Goal: Information Seeking & Learning: Check status

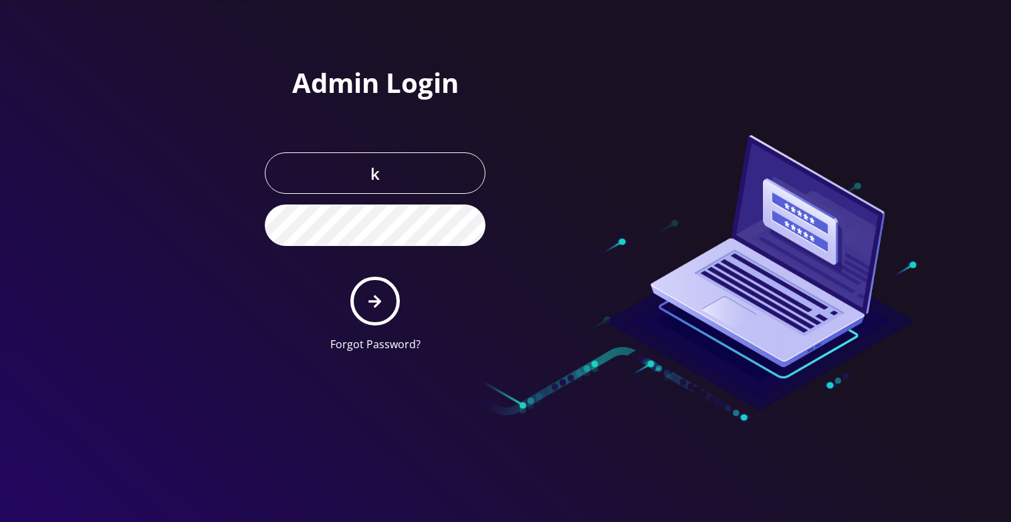
type input "Khushi@teltik.com"
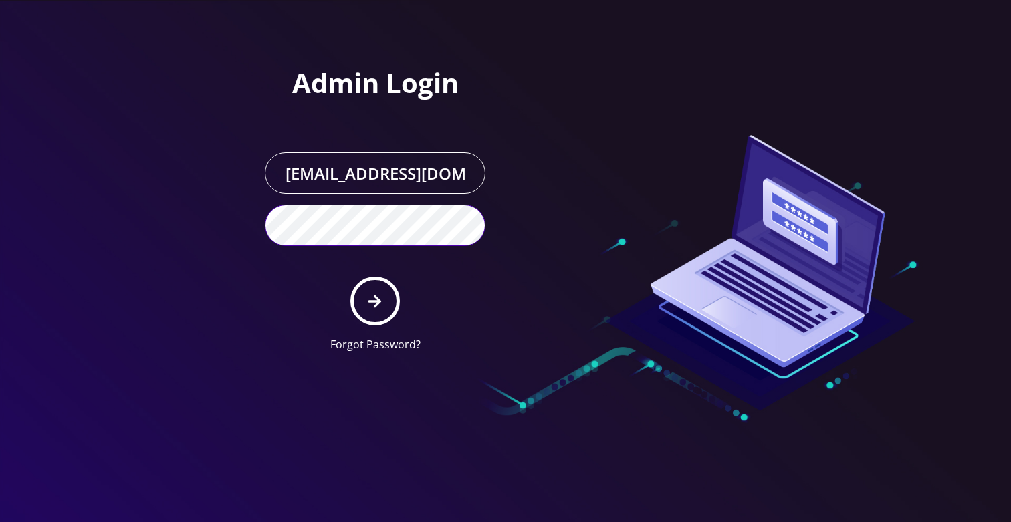
click at [350, 277] on button "submit" at bounding box center [374, 301] width 49 height 49
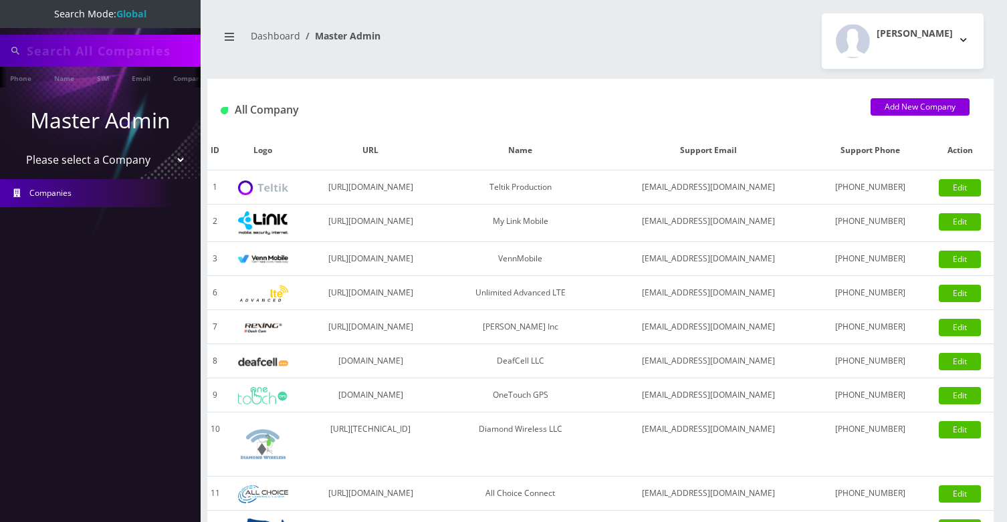
scroll to position [0, 7]
click at [96, 43] on input "text" at bounding box center [112, 50] width 170 height 25
type input "online"
click at [174, 80] on link "Company" at bounding box center [182, 78] width 45 height 22
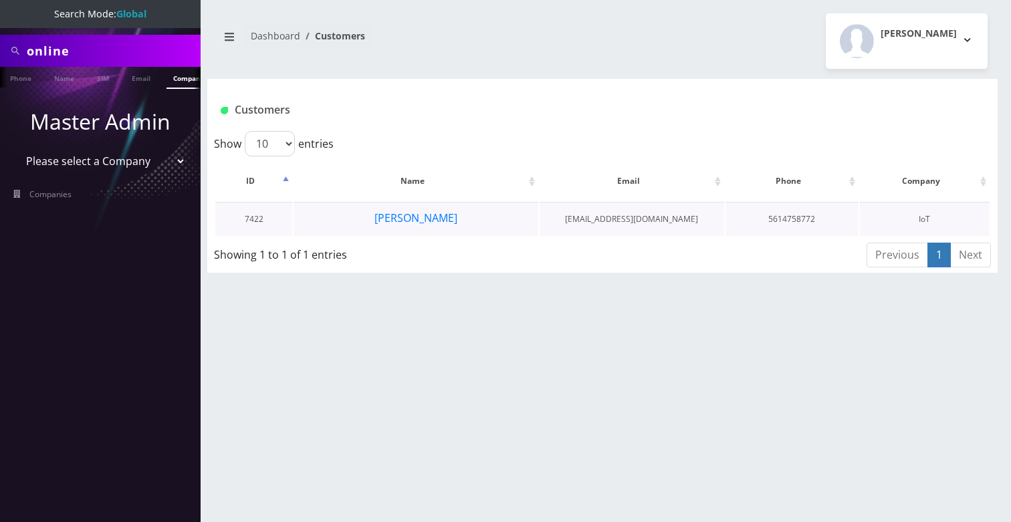
scroll to position [0, 7]
click at [385, 219] on button "Gerardo Rodriguez" at bounding box center [416, 217] width 84 height 17
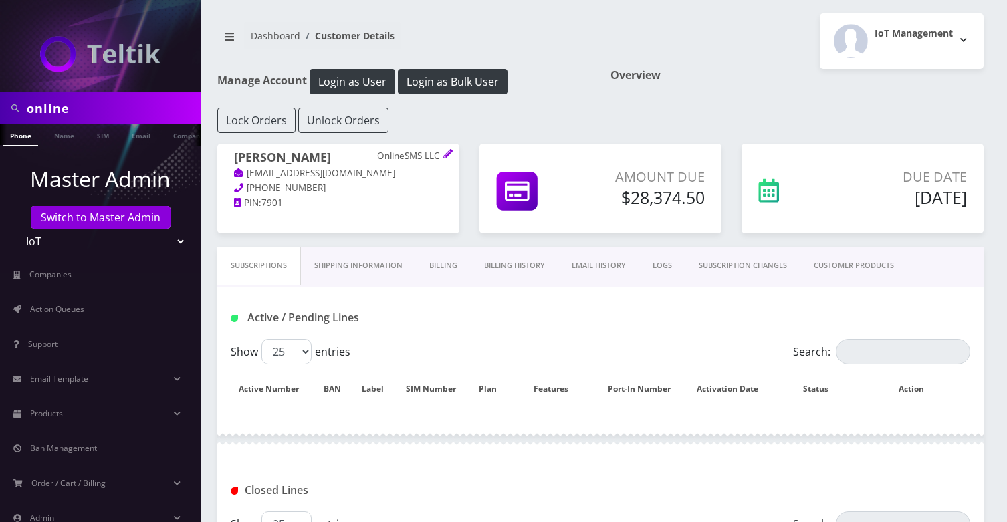
click at [485, 260] on link "Billing History" at bounding box center [515, 266] width 88 height 38
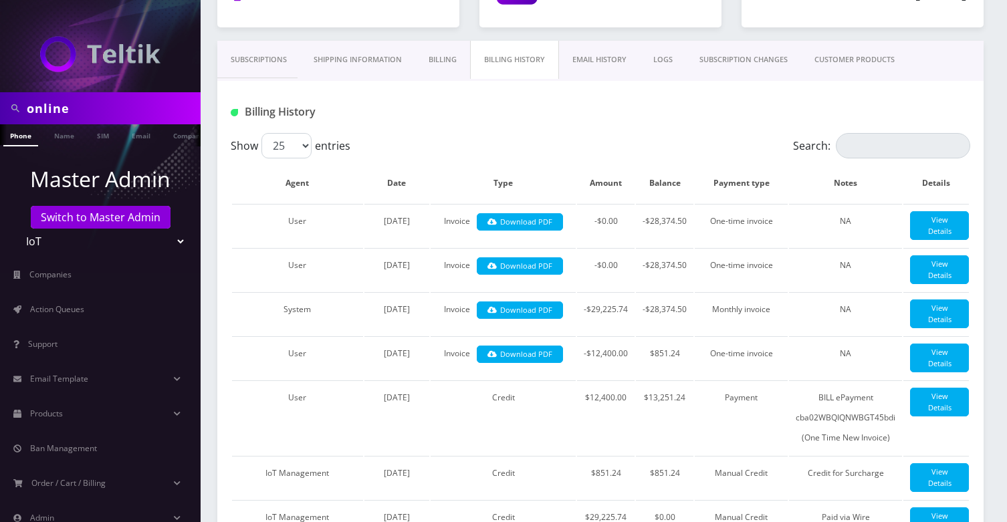
scroll to position [71, 0]
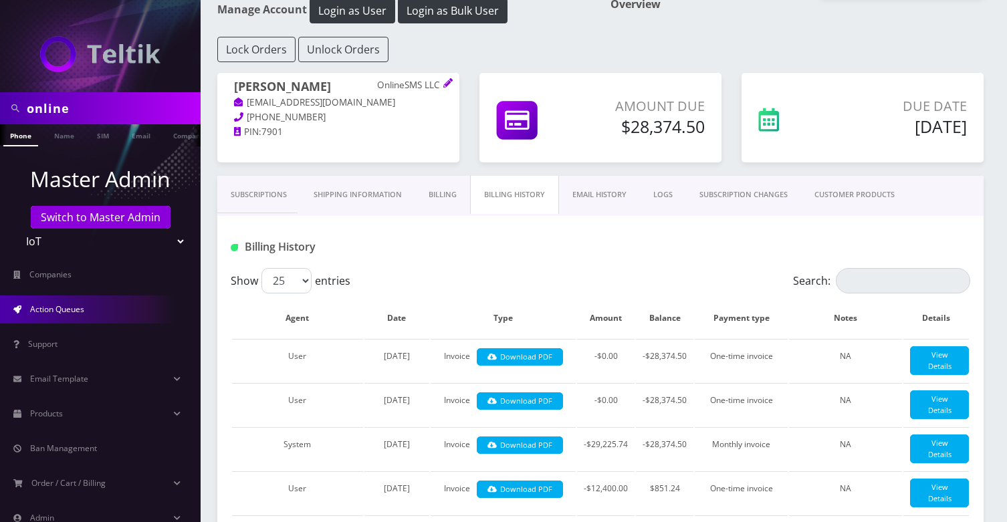
click at [72, 299] on link "Action Queues" at bounding box center [100, 309] width 201 height 28
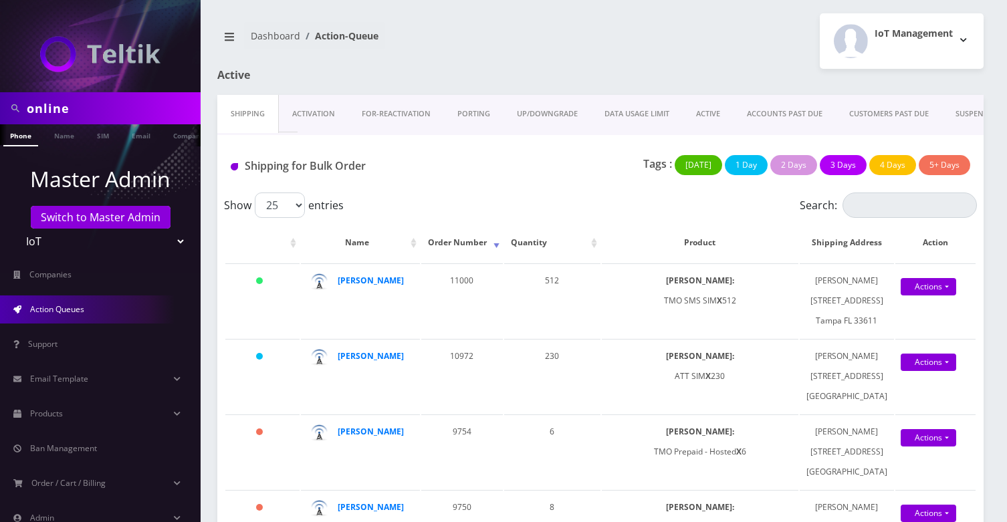
scroll to position [0, 7]
click at [143, 112] on input "online" at bounding box center [112, 108] width 170 height 25
paste input "8901240497131388265F"
type input "8901240497131388265"
click at [87, 134] on link "SIM" at bounding box center [96, 135] width 25 height 22
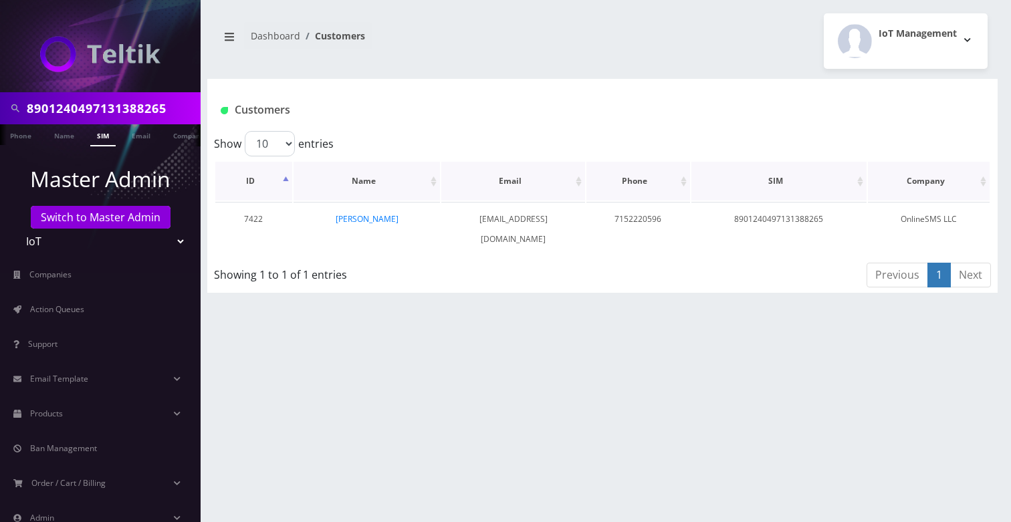
scroll to position [0, 7]
click at [373, 215] on link "[PERSON_NAME]" at bounding box center [367, 218] width 63 height 11
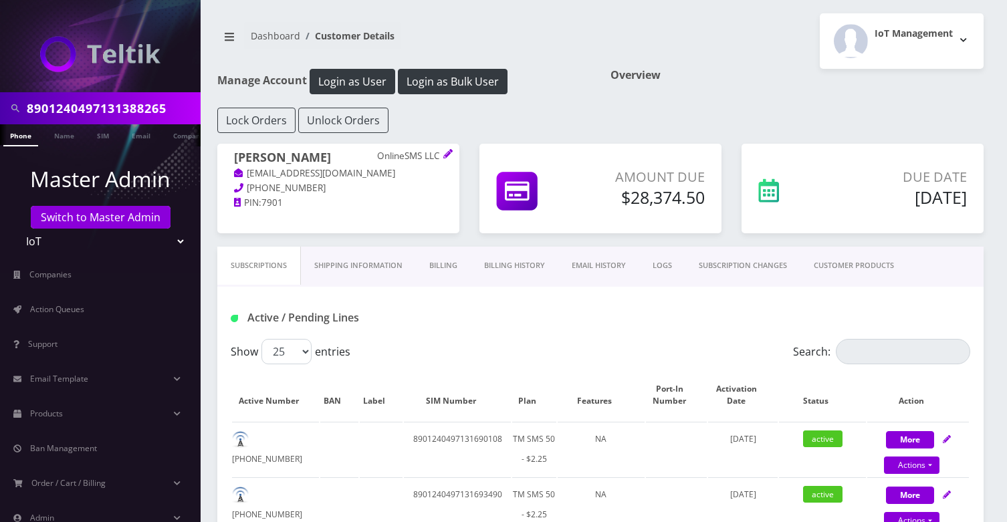
click at [80, 115] on input "8901240497131388265" at bounding box center [112, 108] width 170 height 25
paste input "357106552578F"
type input "8901240357106552578"
click at [108, 138] on link "SIM" at bounding box center [102, 135] width 25 height 22
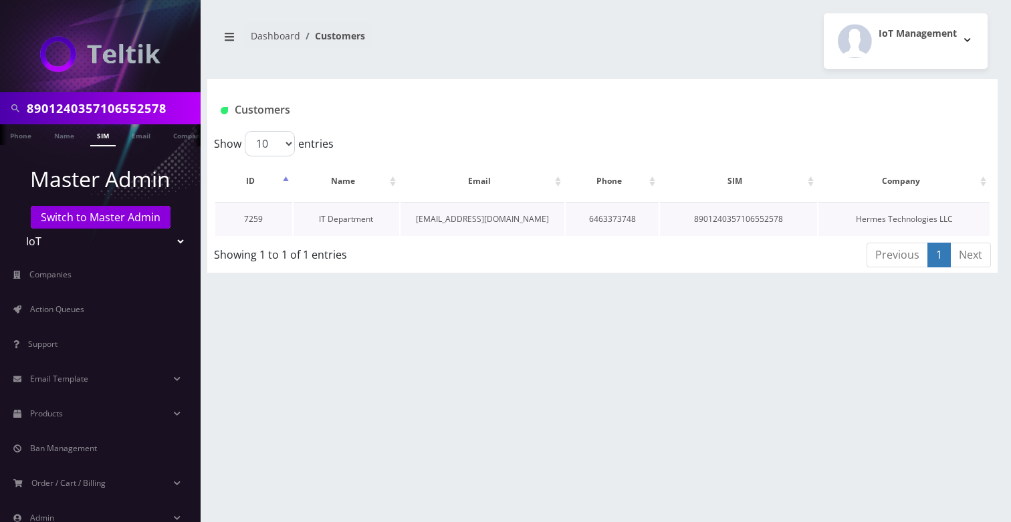
click at [361, 216] on link "IT Department" at bounding box center [346, 218] width 54 height 11
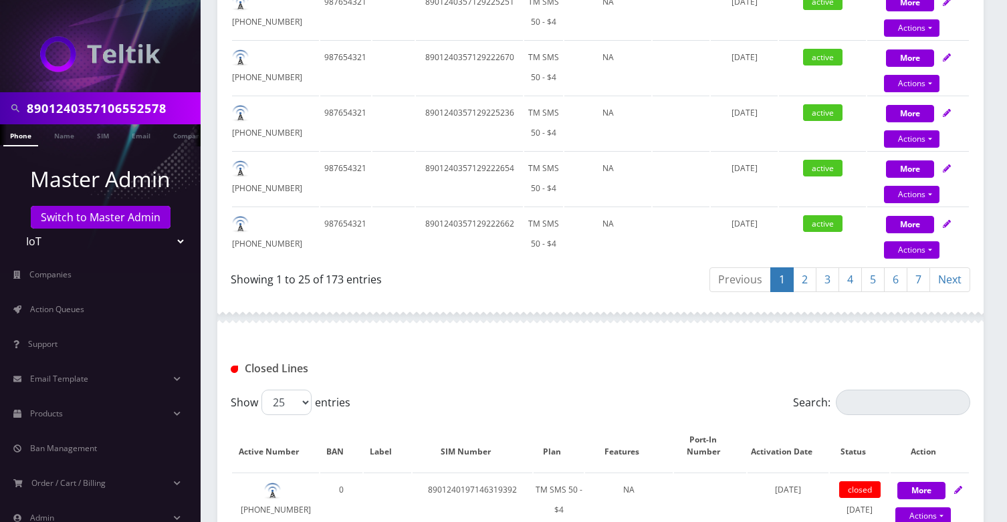
scroll to position [1463, 0]
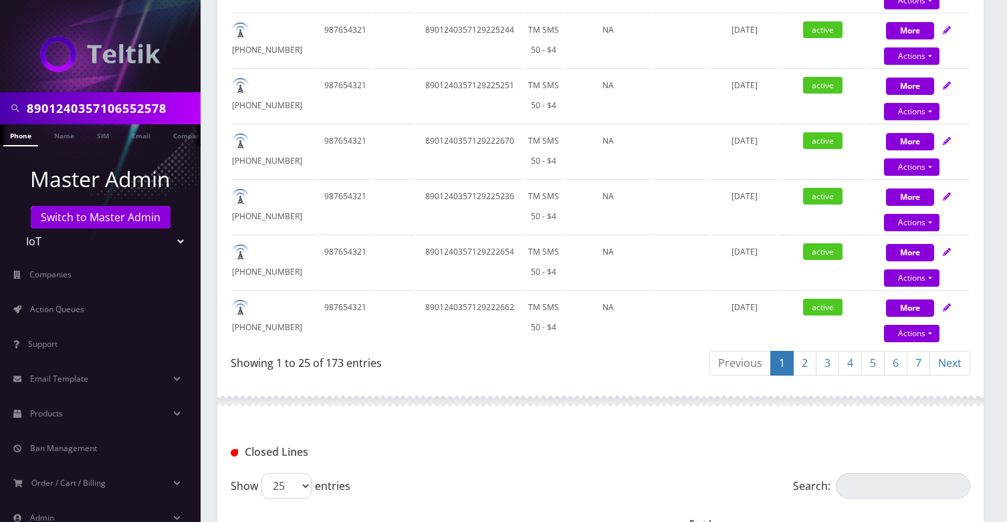
click at [914, 371] on link "7" at bounding box center [917, 363] width 23 height 25
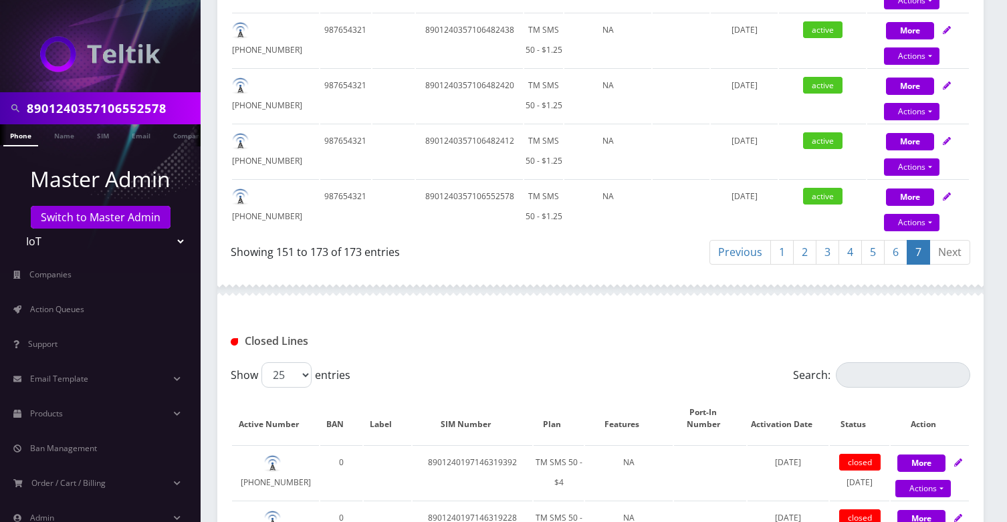
click at [876, 261] on link "5" at bounding box center [872, 252] width 23 height 25
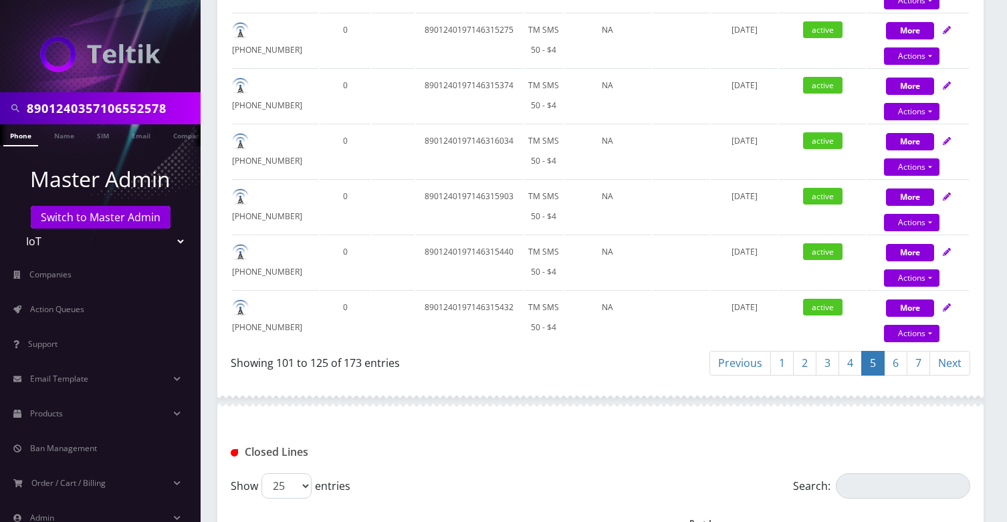
click at [832, 364] on link "3" at bounding box center [827, 363] width 23 height 25
click at [858, 367] on link "4" at bounding box center [849, 363] width 23 height 25
click at [874, 367] on link "5" at bounding box center [872, 363] width 23 height 25
click at [890, 366] on link "6" at bounding box center [895, 363] width 23 height 25
click at [907, 368] on link "7" at bounding box center [917, 363] width 23 height 25
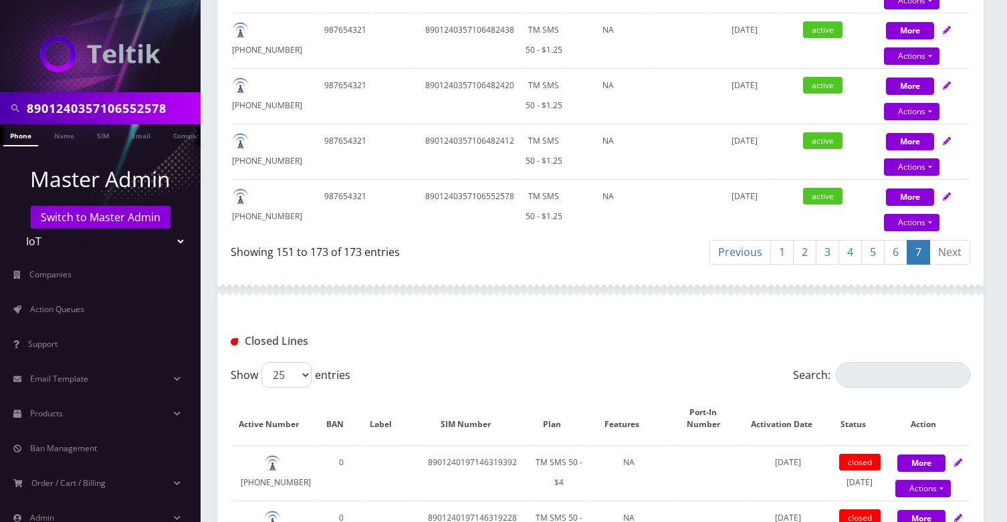
click at [807, 255] on link "2" at bounding box center [804, 252] width 23 height 25
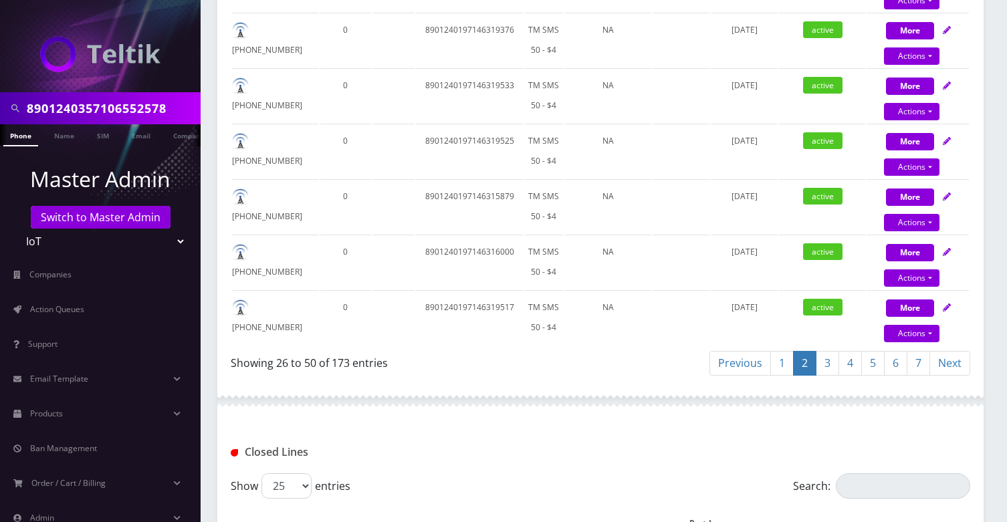
click at [826, 362] on link "3" at bounding box center [827, 363] width 23 height 25
click at [773, 364] on link "1" at bounding box center [781, 363] width 23 height 25
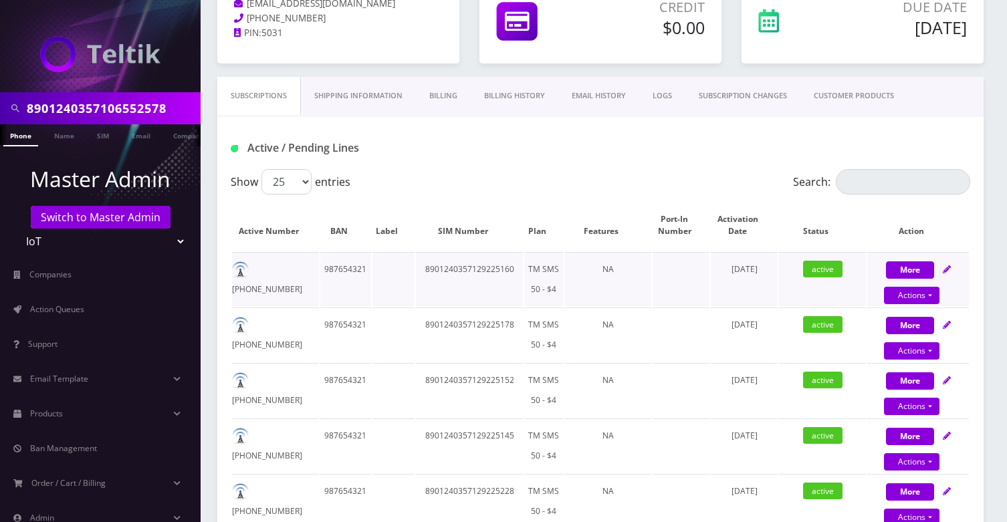
scroll to position [0, 0]
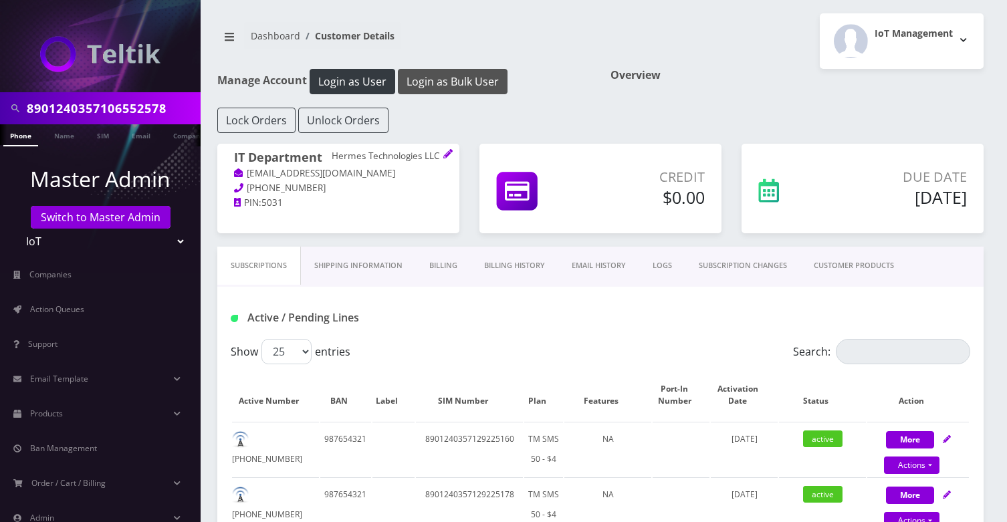
click at [437, 88] on button "Login as Bulk User" at bounding box center [453, 81] width 110 height 25
click at [96, 109] on input "8901240357106552578" at bounding box center [112, 108] width 170 height 25
paste input "26900633F"
type input "8901240357126900633"
click at [112, 134] on link "SIM" at bounding box center [102, 135] width 25 height 22
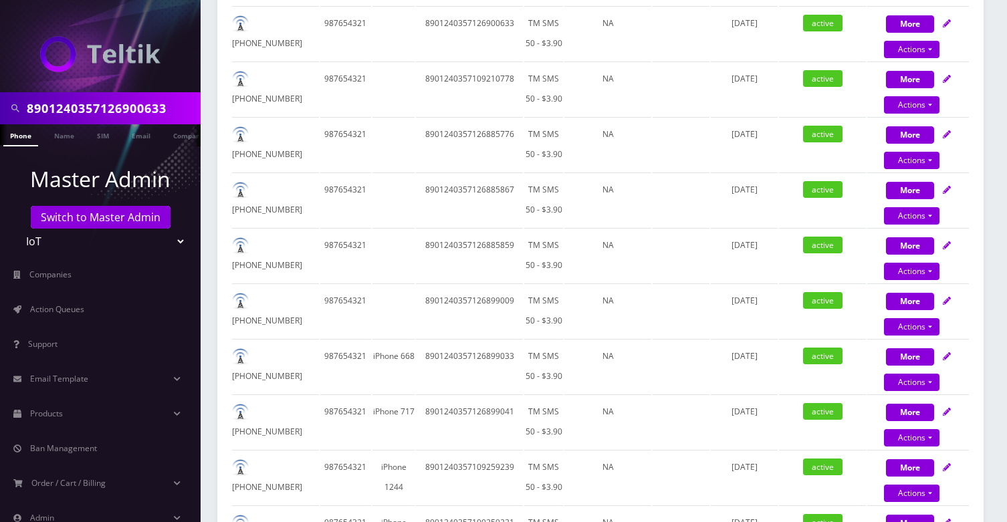
scroll to position [163, 0]
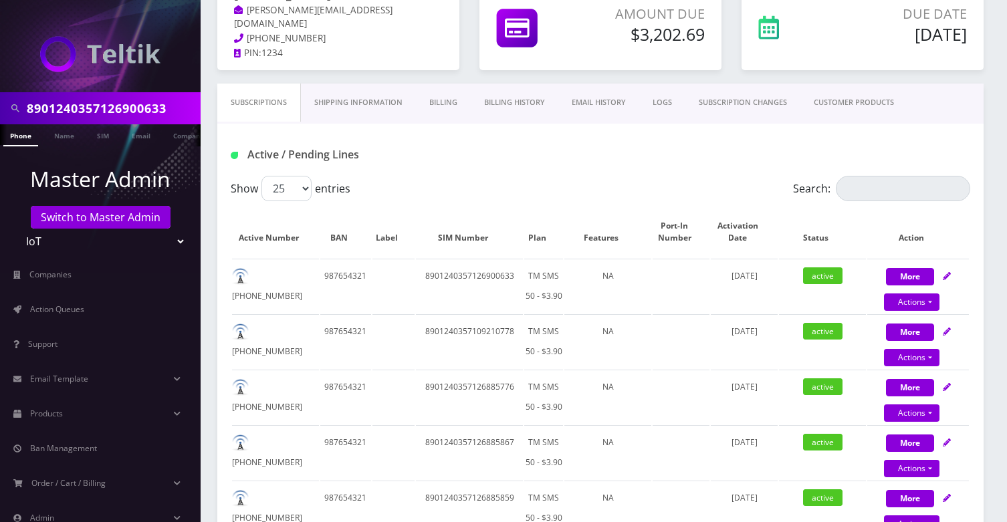
click at [116, 108] on input "8901240357126900633" at bounding box center [112, 108] width 170 height 25
paste input "9130337F"
type input "8901240357129130337"
click at [103, 142] on link "SIM" at bounding box center [102, 135] width 25 height 22
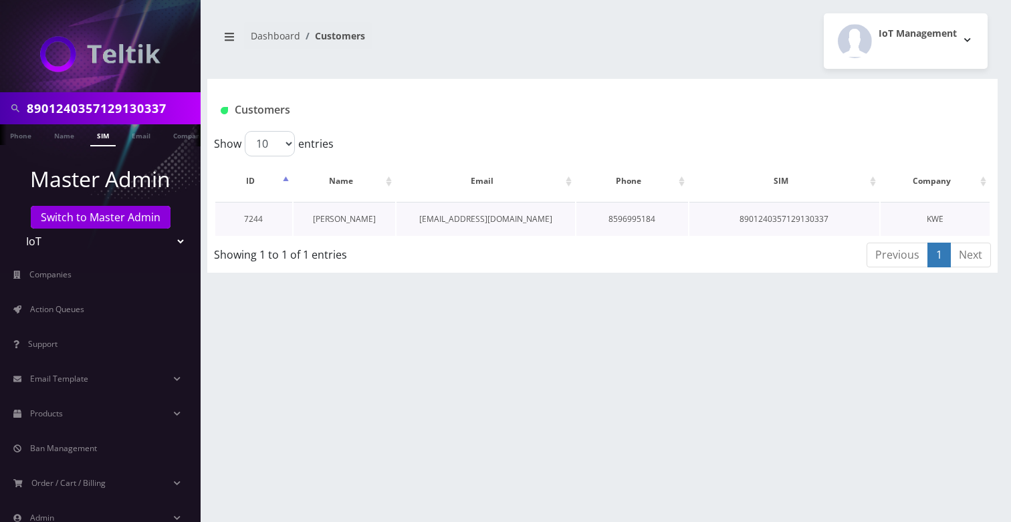
click at [330, 215] on link "H Dodman" at bounding box center [344, 218] width 63 height 11
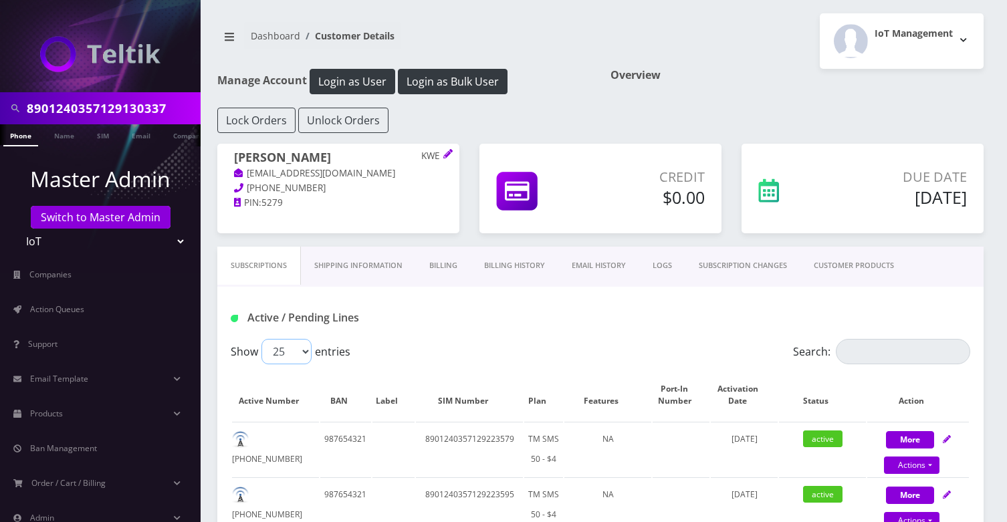
click at [300, 355] on select "25 50 100 250 500" at bounding box center [286, 351] width 50 height 25
select select "250"
click at [261, 339] on select "25 50 100 250 500" at bounding box center [286, 351] width 50 height 25
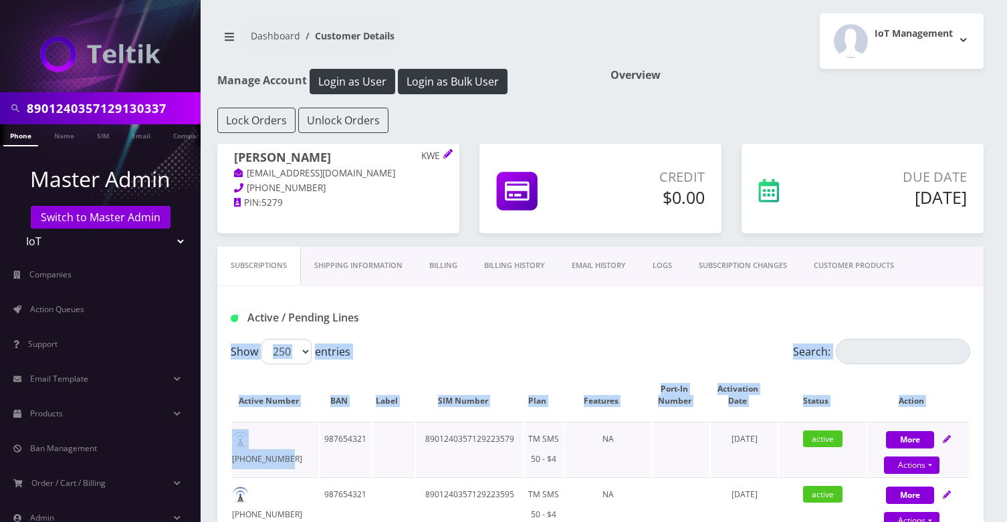
drag, startPoint x: 223, startPoint y: 372, endPoint x: 324, endPoint y: 439, distance: 121.4
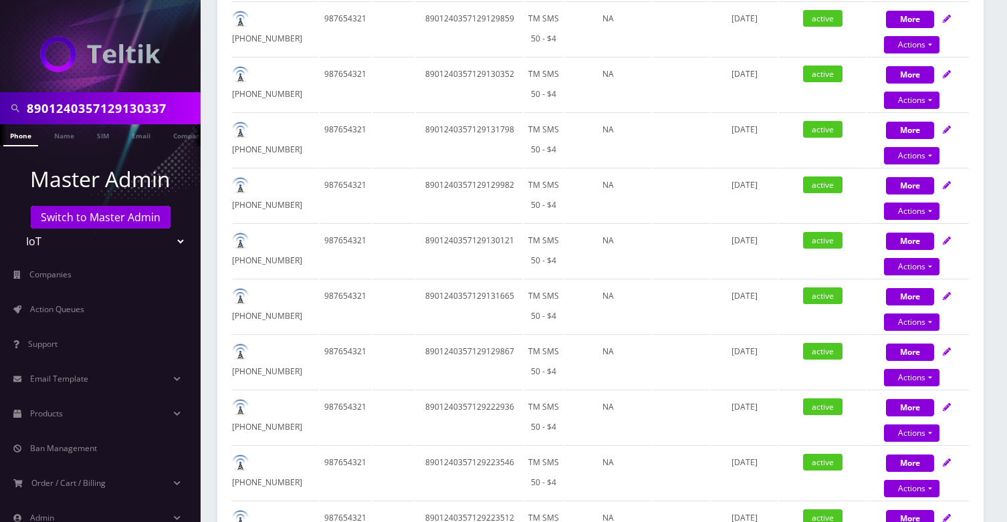
scroll to position [4173, 0]
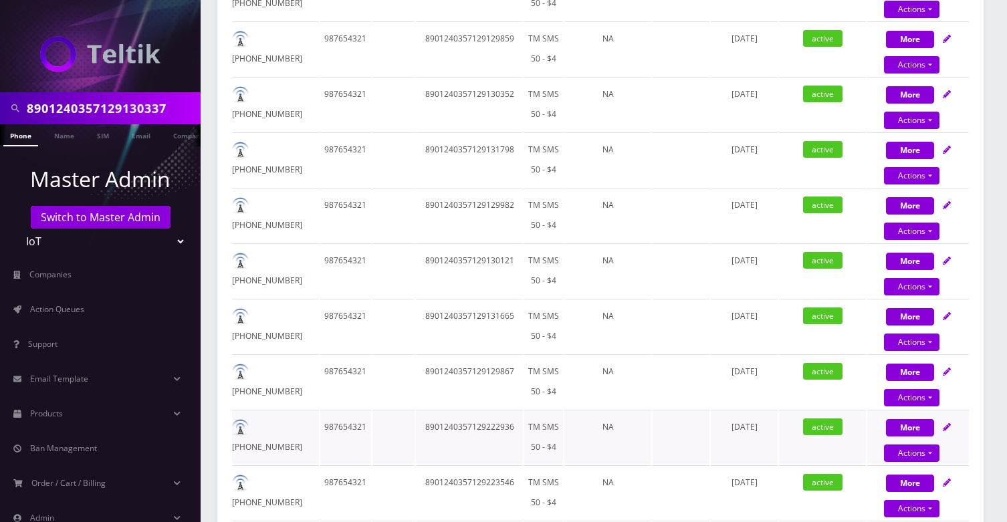
click at [758, 439] on td "July 10, 2025" at bounding box center [744, 437] width 67 height 54
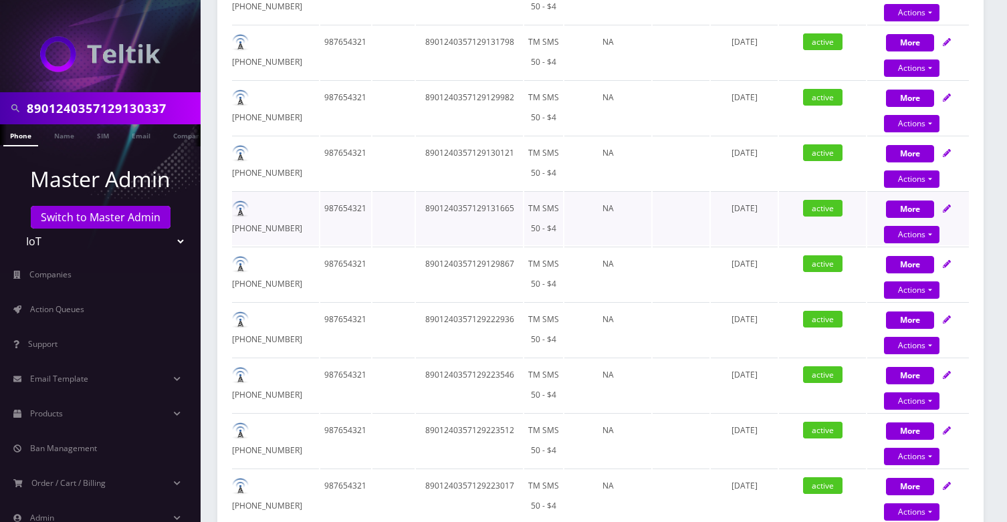
copy div "Show 25 50 100 250 500 entries Search: Active Number BAN Label SIM Number Plan …"
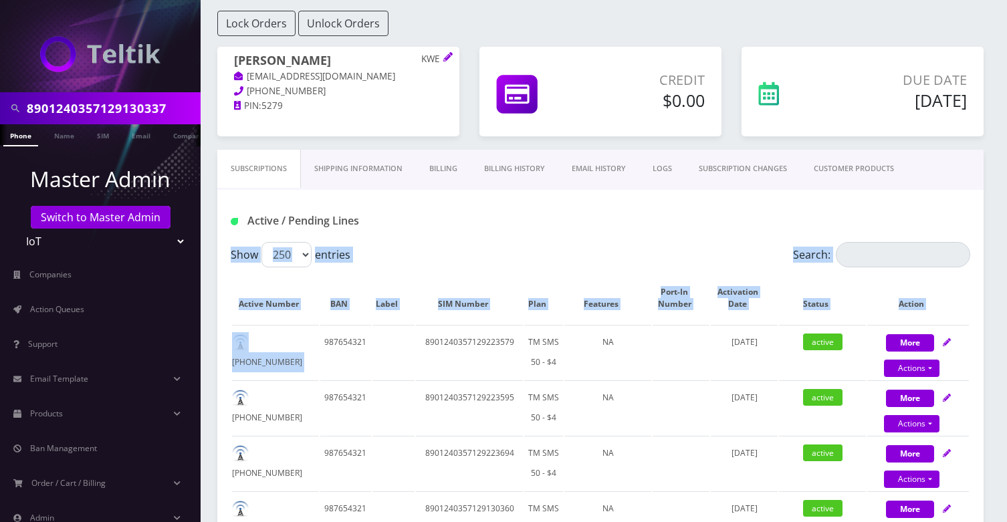
scroll to position [0, 0]
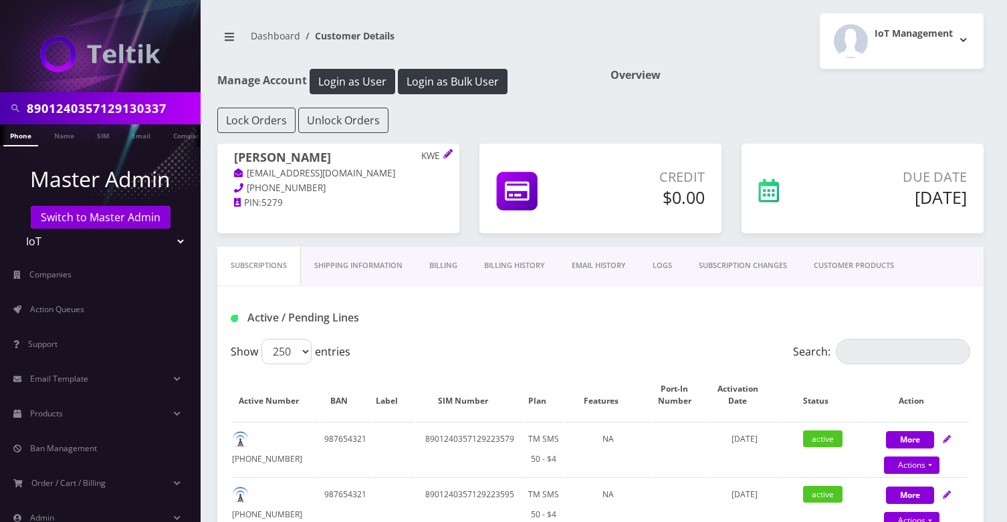
click at [374, 172] on p "bills@kweleasing.com" at bounding box center [338, 173] width 209 height 15
click at [130, 108] on input "8901240357129130337" at bounding box center [112, 108] width 170 height 25
paste input "95991F"
type input "8901240357129195991"
click at [92, 130] on link "SIM" at bounding box center [102, 135] width 25 height 22
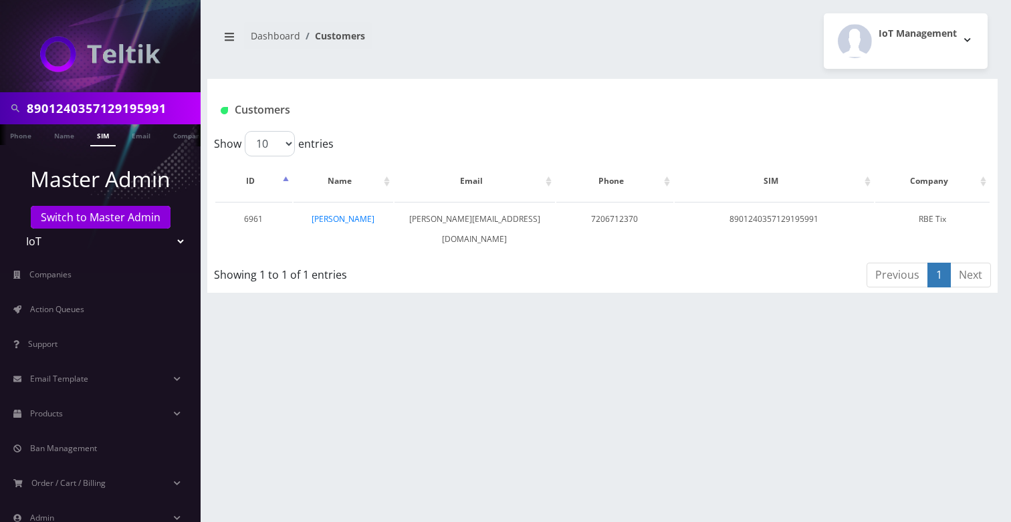
click at [361, 220] on link "[PERSON_NAME]" at bounding box center [342, 218] width 63 height 11
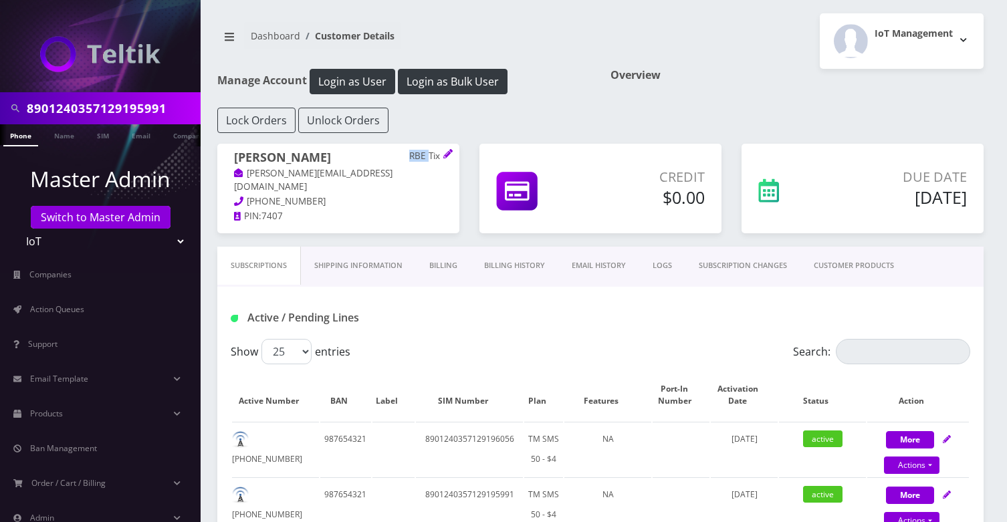
drag, startPoint x: 410, startPoint y: 156, endPoint x: 429, endPoint y: 158, distance: 19.5
click at [429, 158] on p "RBE Tix" at bounding box center [425, 156] width 33 height 12
click at [478, 245] on div "Credit $0.00" at bounding box center [600, 195] width 262 height 103
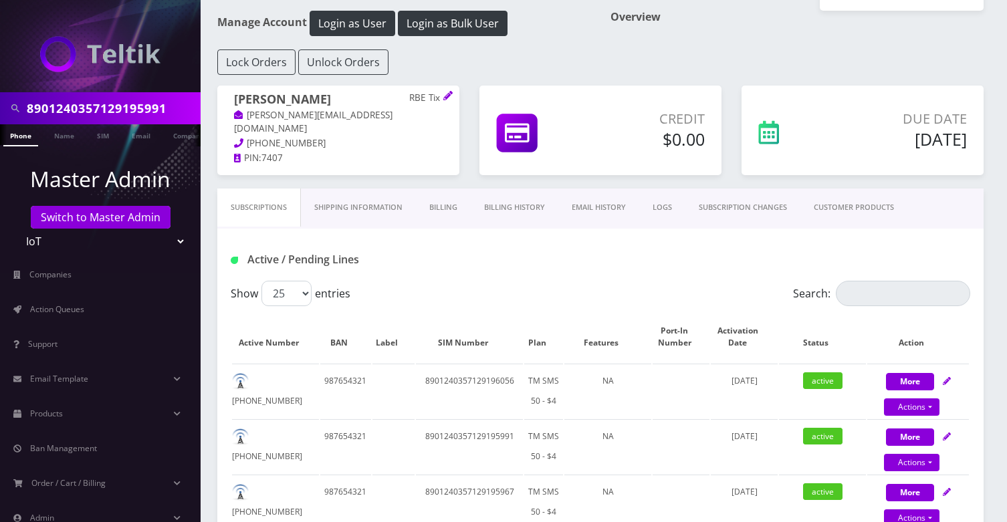
scroll to position [157, 0]
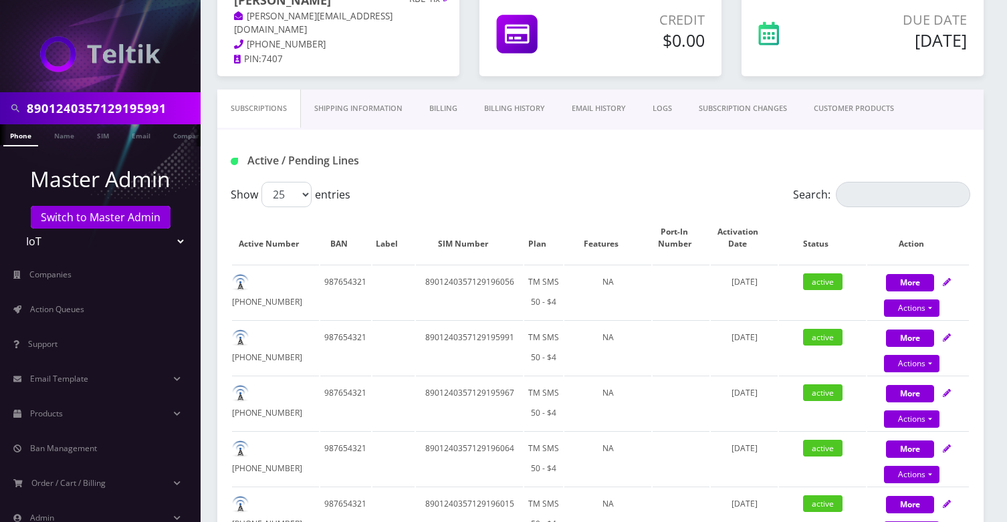
click at [163, 98] on input "8901240357129195991" at bounding box center [112, 108] width 170 height 25
paste input "17847F"
type input "8901240357129117847"
click at [98, 140] on link "SIM" at bounding box center [102, 135] width 25 height 22
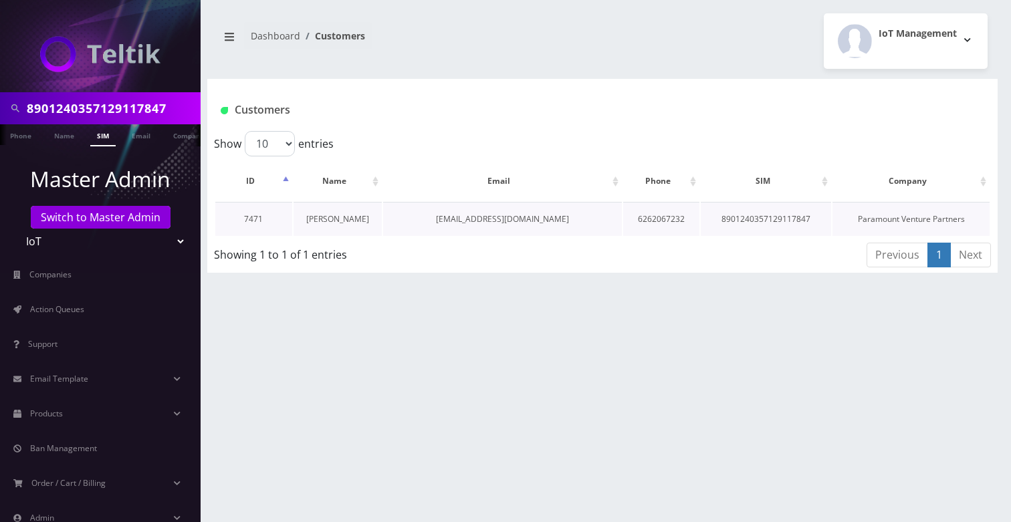
click at [350, 214] on link "[PERSON_NAME]" at bounding box center [337, 218] width 63 height 11
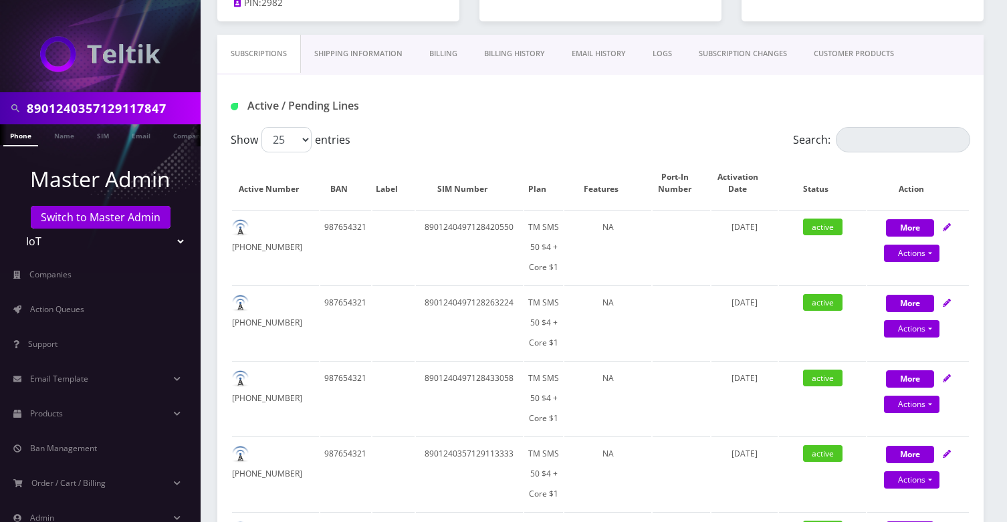
scroll to position [182, 0]
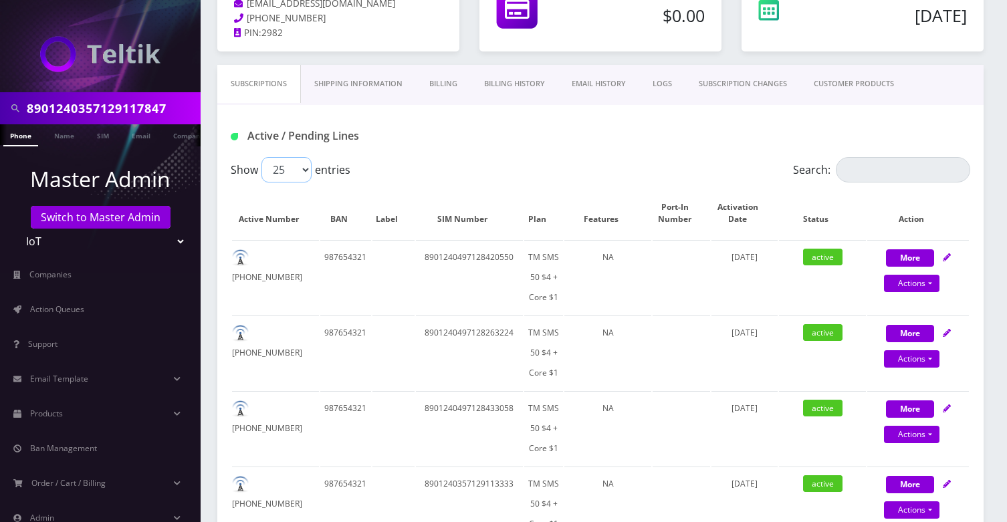
click at [306, 164] on select "25 50 100 250 500" at bounding box center [286, 169] width 50 height 25
select select "500"
click at [261, 157] on select "25 50 100 250 500" at bounding box center [286, 169] width 50 height 25
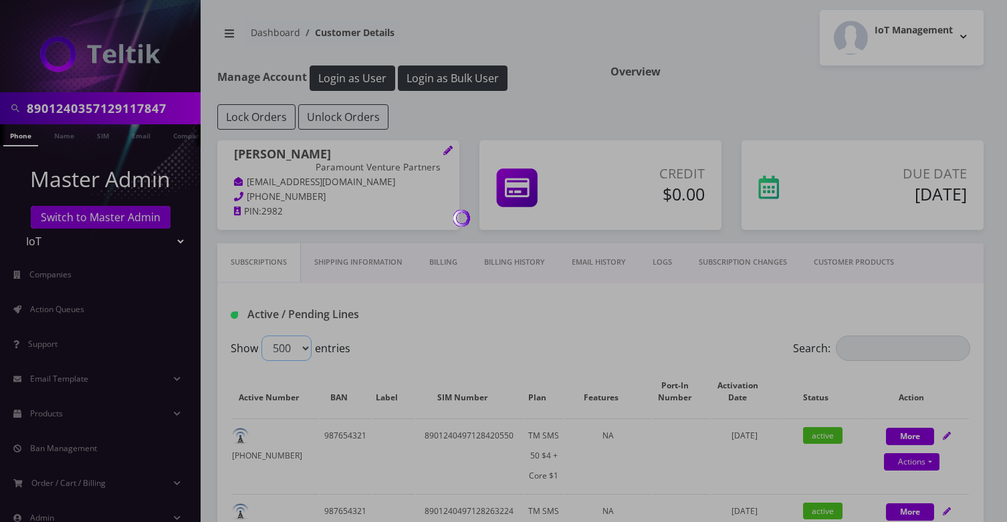
scroll to position [0, 0]
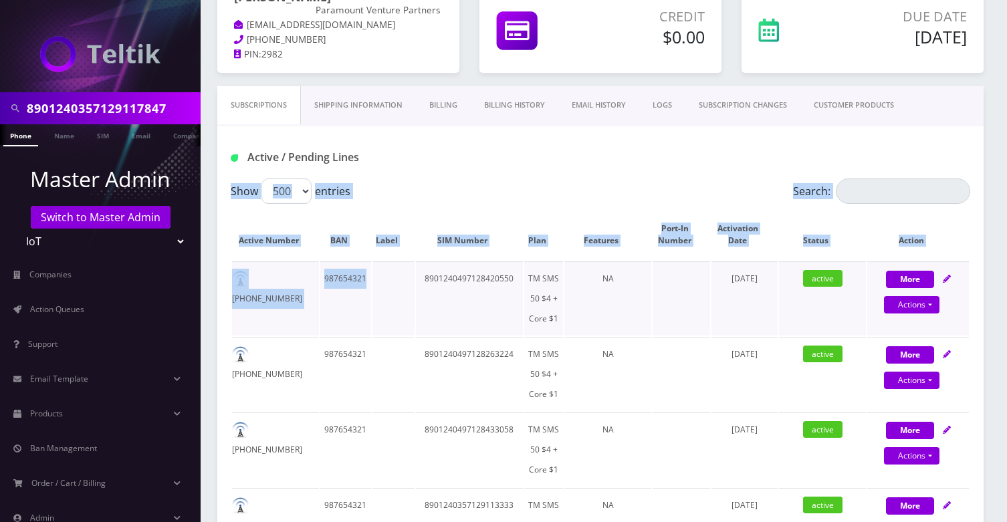
drag, startPoint x: 227, startPoint y: 217, endPoint x: 389, endPoint y: 319, distance: 191.4
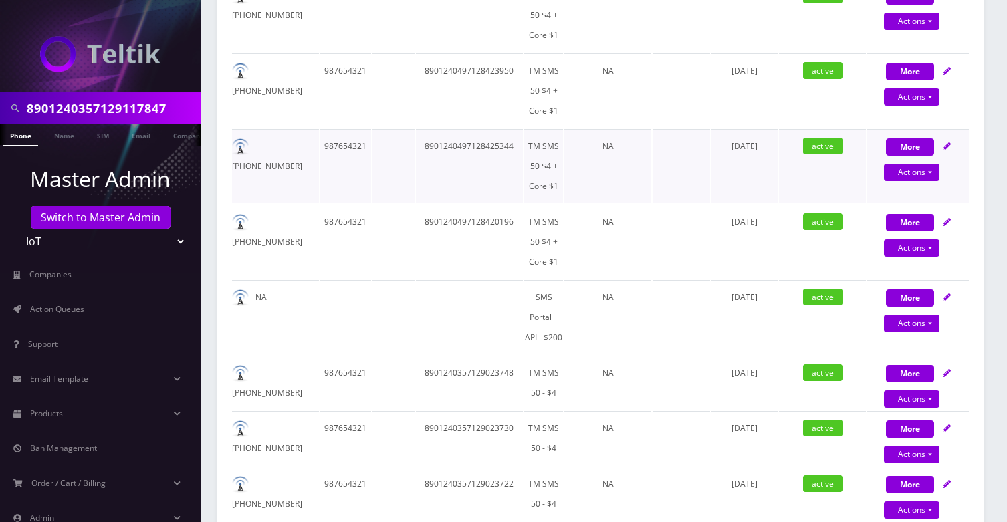
scroll to position [19534, 0]
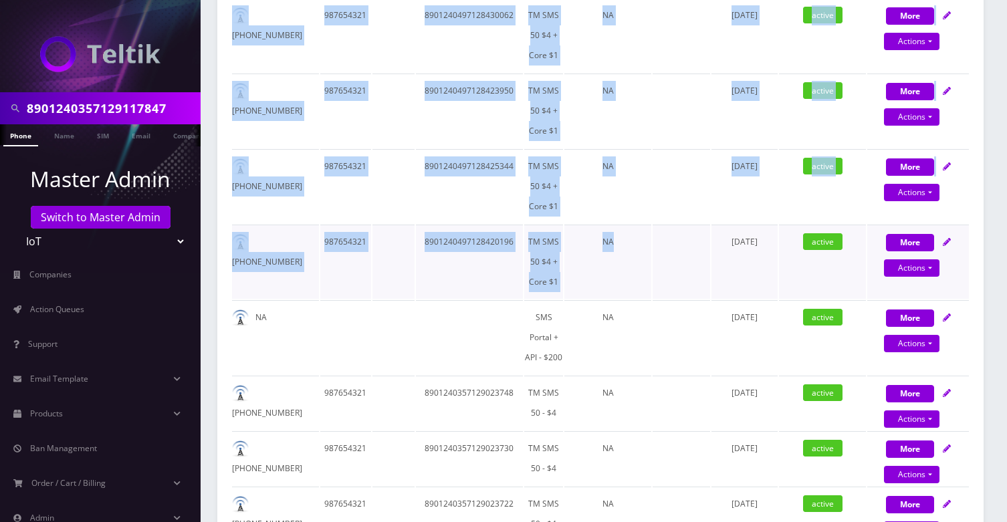
click at [652, 265] on td at bounding box center [680, 262] width 57 height 74
copy div "Show 25 50 100 250 500 entries Search: Active Number BAN Label SIM Number Plan …"
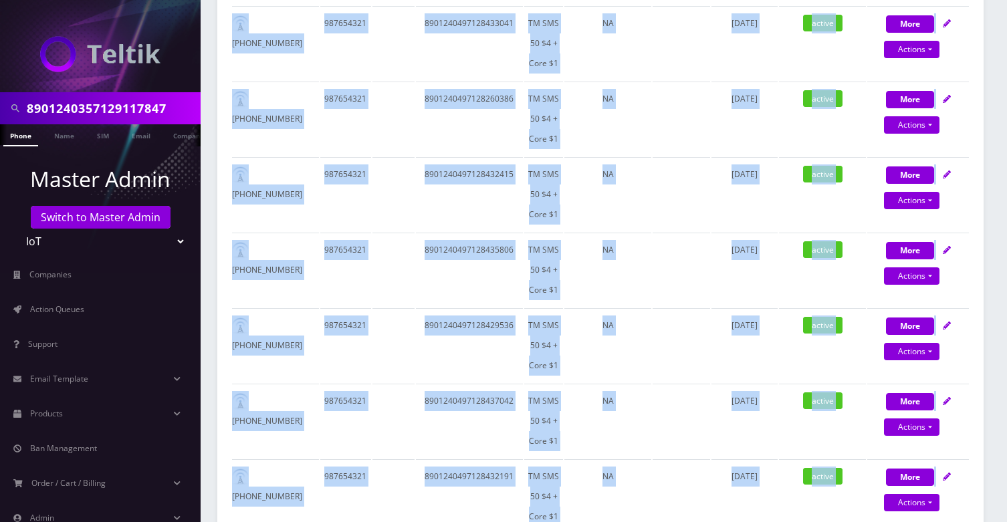
scroll to position [16281, 0]
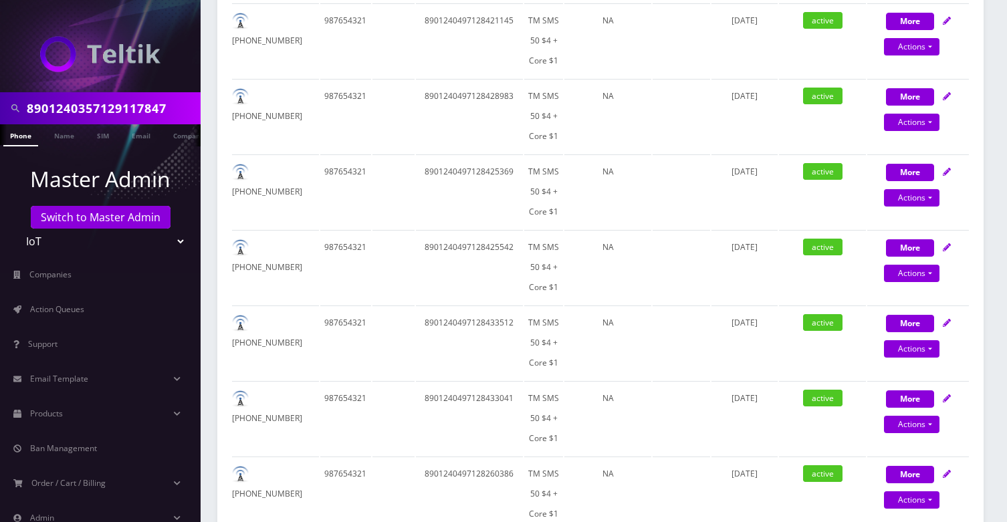
click at [124, 114] on input "8901240357129117847" at bounding box center [112, 108] width 170 height 25
paste input "209529F"
type input "8901240357129209529"
click at [100, 133] on link "SIM" at bounding box center [102, 135] width 25 height 22
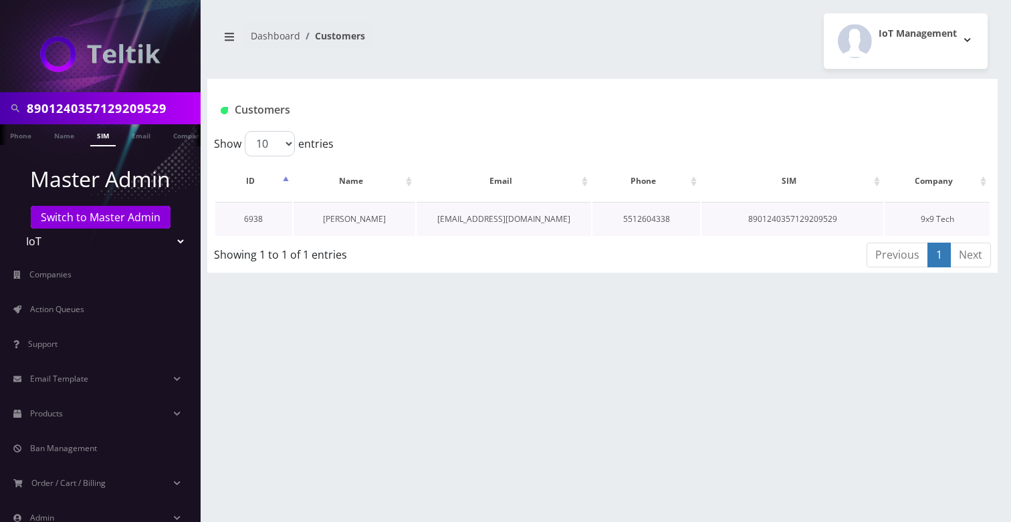
click at [344, 219] on link "Mendel Simon" at bounding box center [354, 218] width 63 height 11
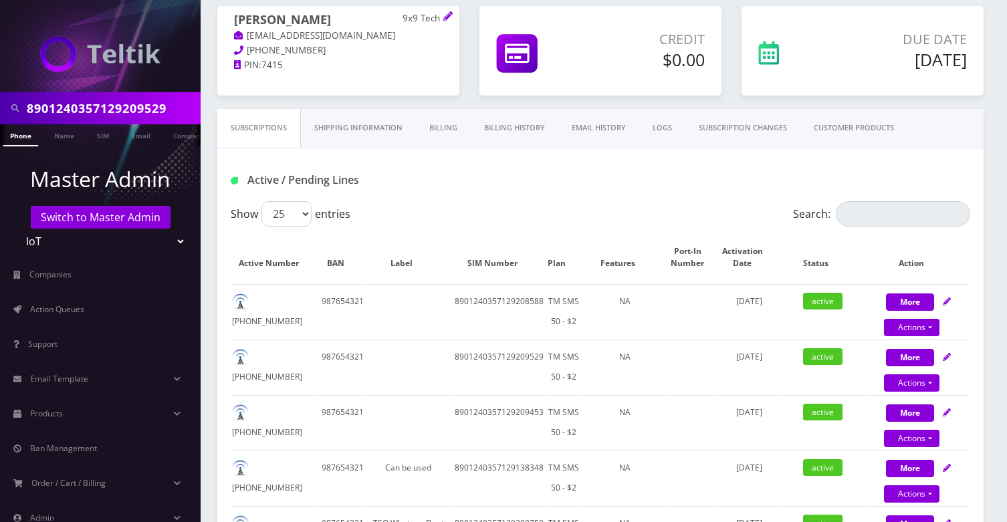
scroll to position [108, 0]
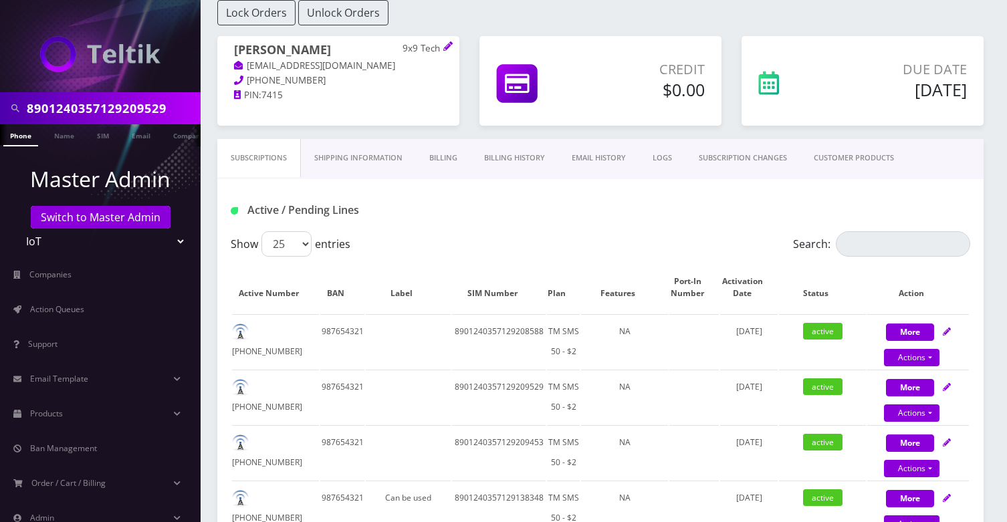
click at [64, 116] on input "8901240357129209529" at bounding box center [112, 108] width 170 height 25
paste input "497128438370F"
type input "8901240497128438370"
click at [59, 129] on link "Name" at bounding box center [63, 135] width 33 height 22
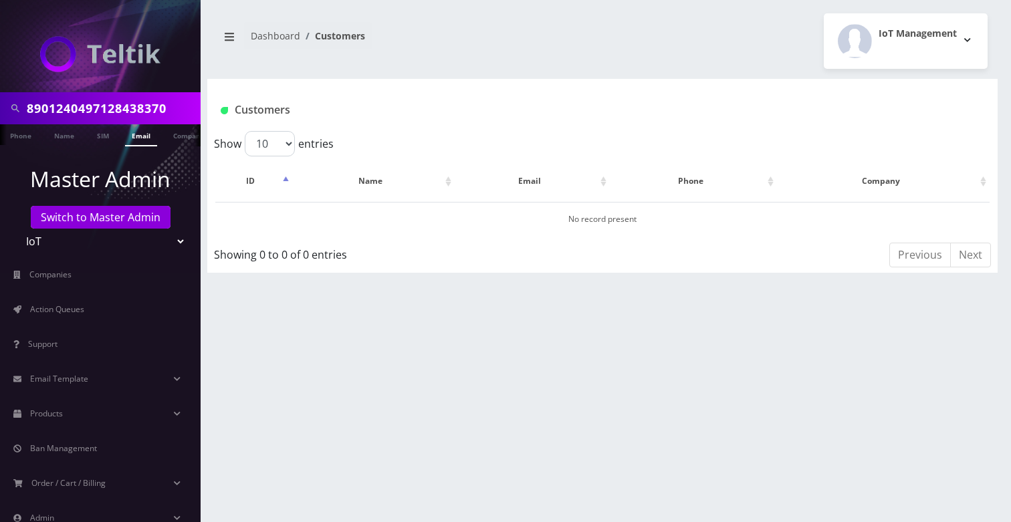
click at [107, 142] on link "SIM" at bounding box center [102, 134] width 25 height 21
click at [106, 135] on link "SIM" at bounding box center [102, 135] width 25 height 22
click at [166, 110] on input "8901240497128438370" at bounding box center [112, 108] width 170 height 25
paste input "F"
type input "8901240497128438370"
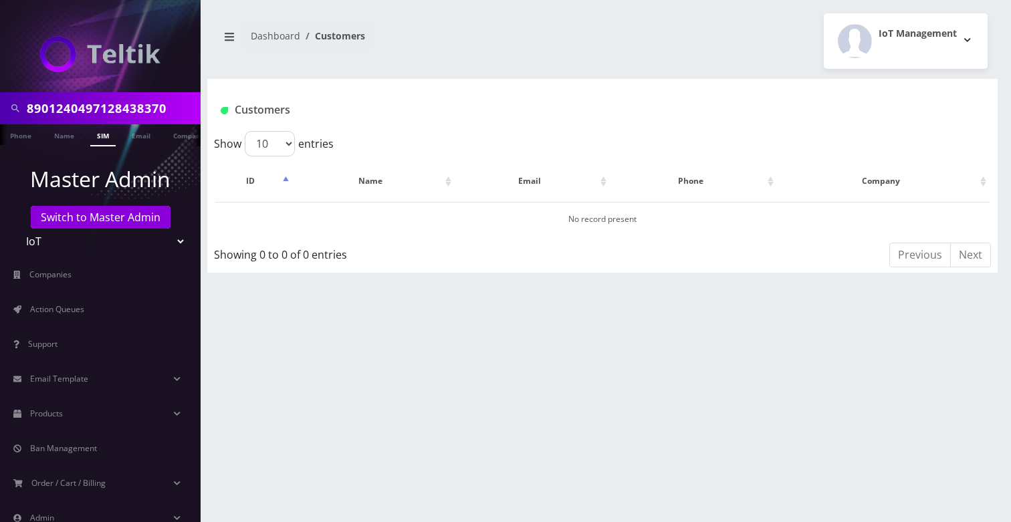
click at [82, 116] on input "8901240497128438370" at bounding box center [112, 108] width 170 height 25
paste input "F"
type input "8901240497128438370"
click at [130, 103] on input "8901240497128438370" at bounding box center [112, 108] width 170 height 25
paste input "357129137886F"
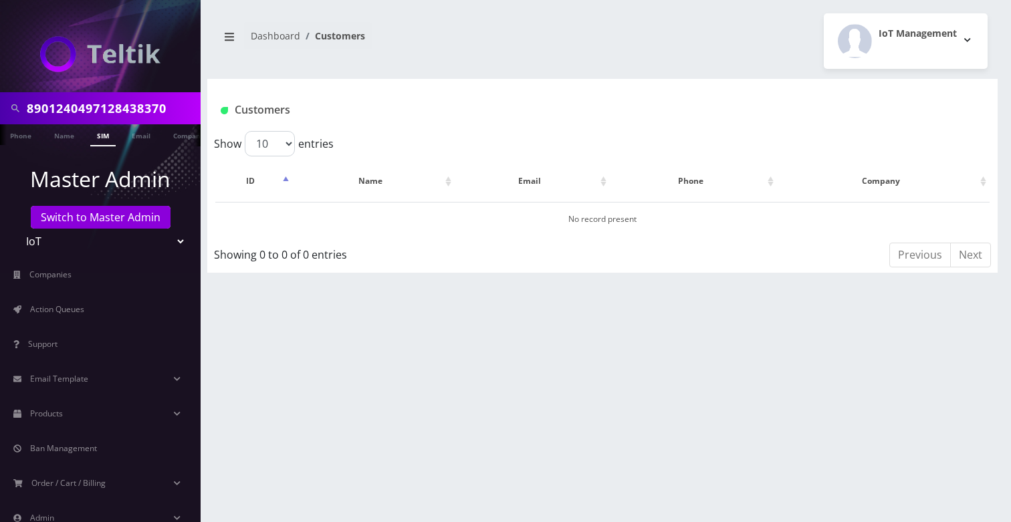
type input "8901240357129137886F"
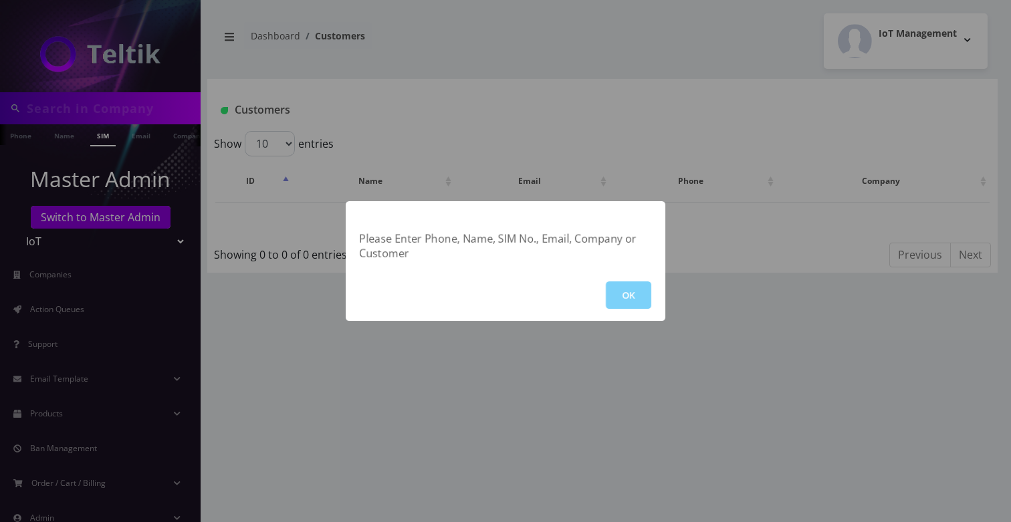
click at [130, 103] on div "Please Enter Phone, Name, SIM No., Email, Company or Customer OK" at bounding box center [505, 261] width 1011 height 522
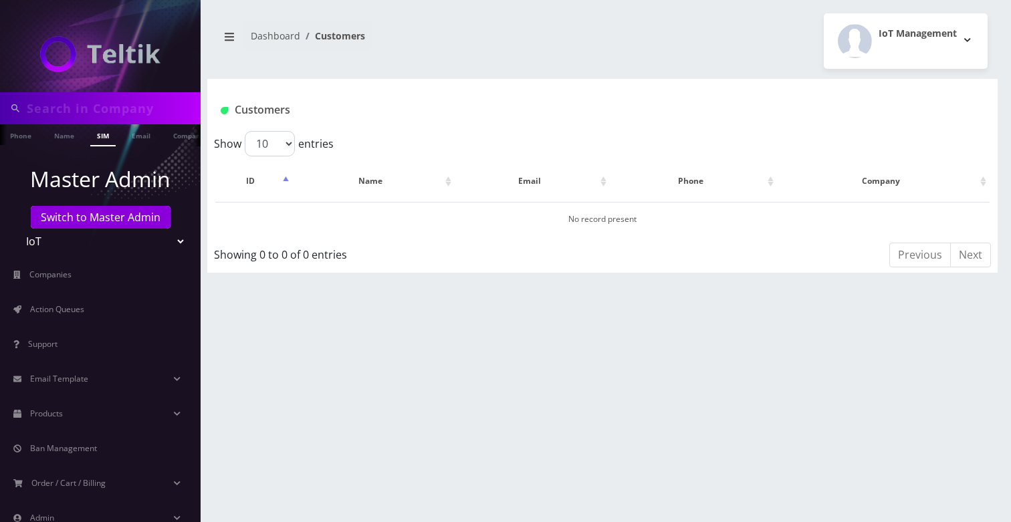
click at [130, 103] on input "text" at bounding box center [112, 108] width 170 height 25
paste input "8901240357129137886F"
type input "8901240357129137886"
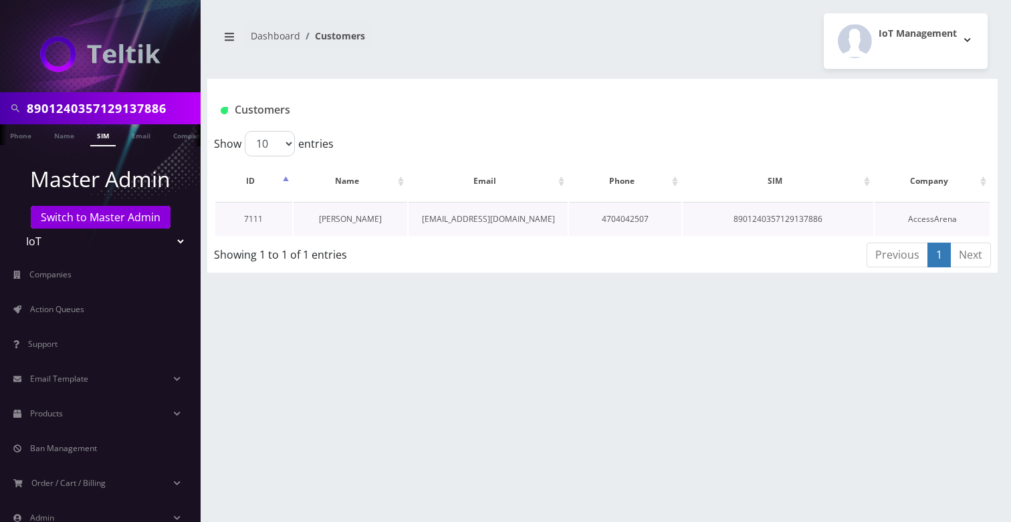
click at [350, 218] on link "[PERSON_NAME]" at bounding box center [350, 218] width 63 height 11
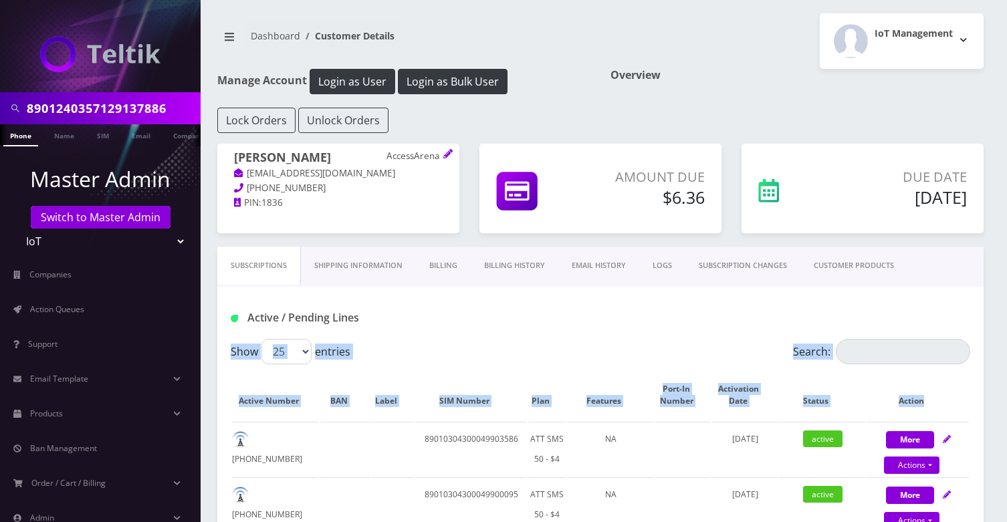
drag, startPoint x: 228, startPoint y: 366, endPoint x: 320, endPoint y: 424, distance: 108.5
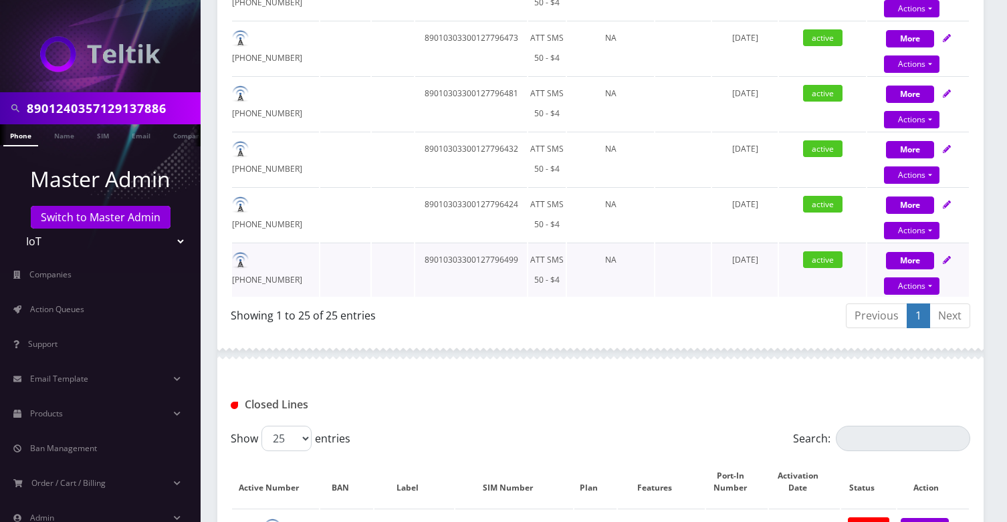
scroll to position [1485, 0]
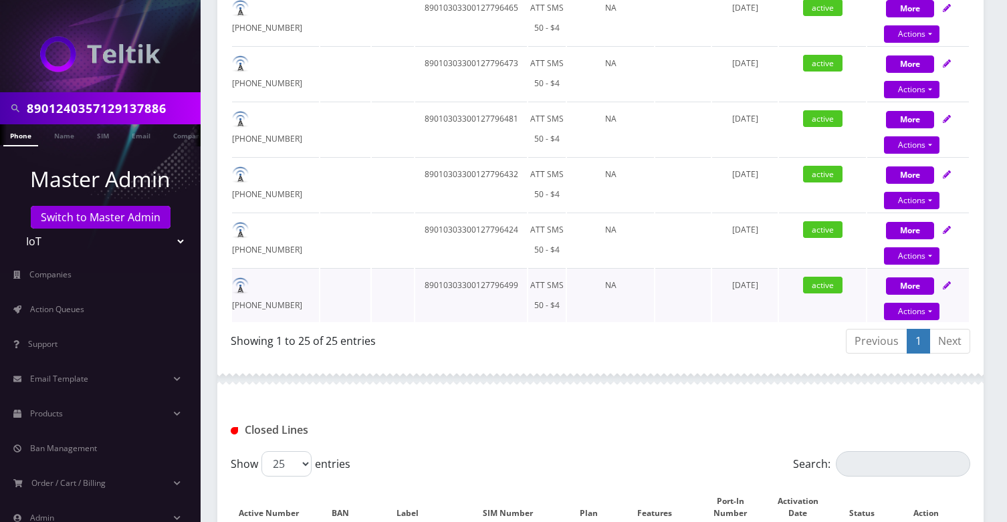
click at [776, 310] on td "July 31, 2025" at bounding box center [745, 295] width 66 height 54
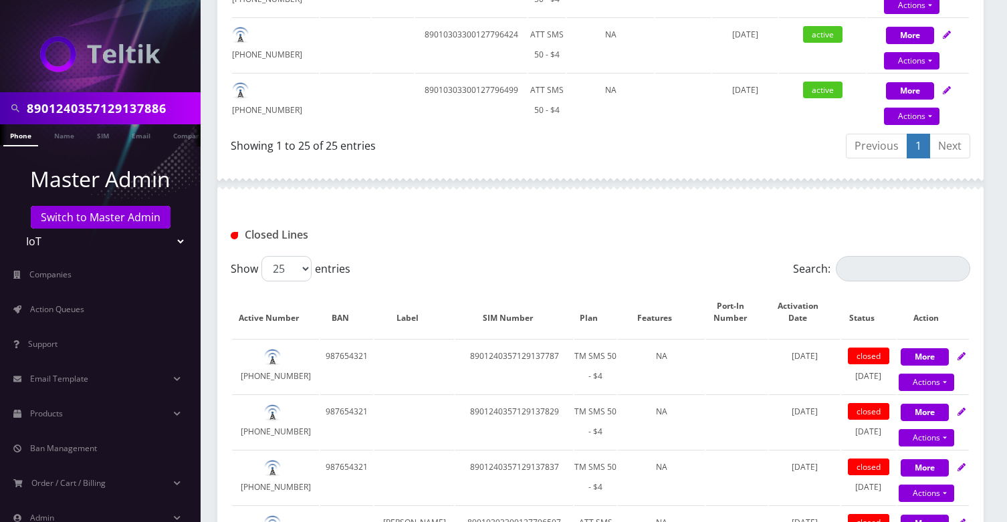
copy div "Show 25 50 100 250 500 entries Search: Active Number BAN Label SIM Number Plan …"
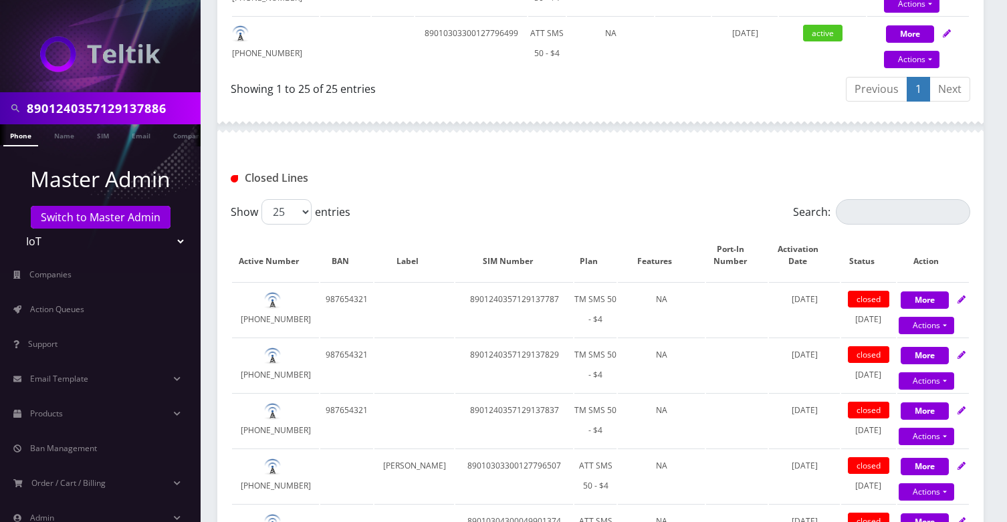
scroll to position [1697, 0]
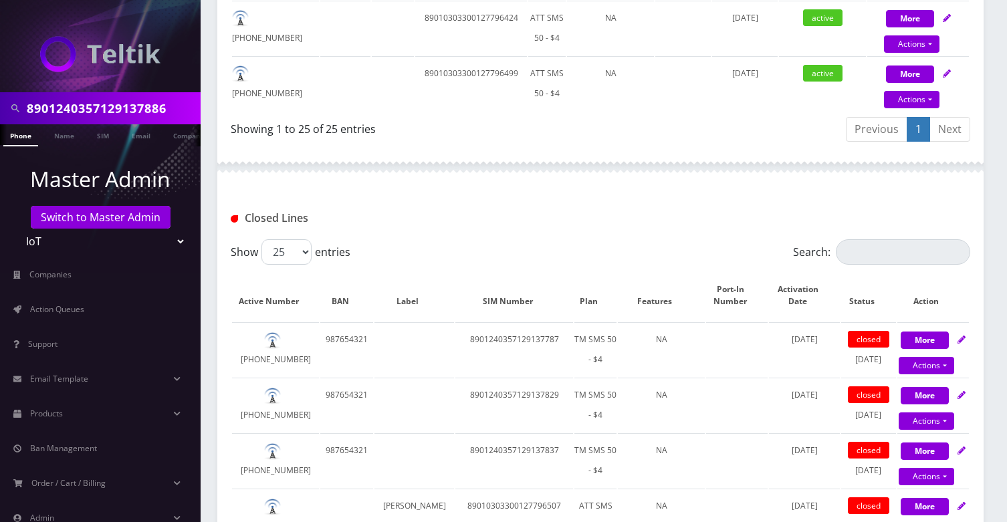
click at [144, 113] on input "8901240357129137886" at bounding box center [112, 108] width 170 height 25
paste input "497128438370F"
click at [105, 119] on input "8901240497128438370" at bounding box center [112, 108] width 170 height 25
paste input "357127103765F"
type input "8901240357127103765"
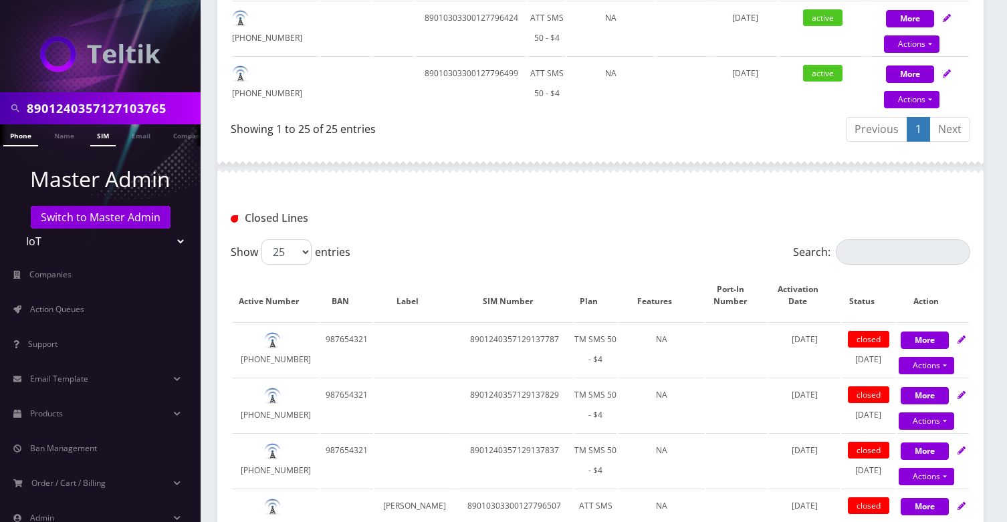
click at [100, 136] on link "SIM" at bounding box center [102, 135] width 25 height 22
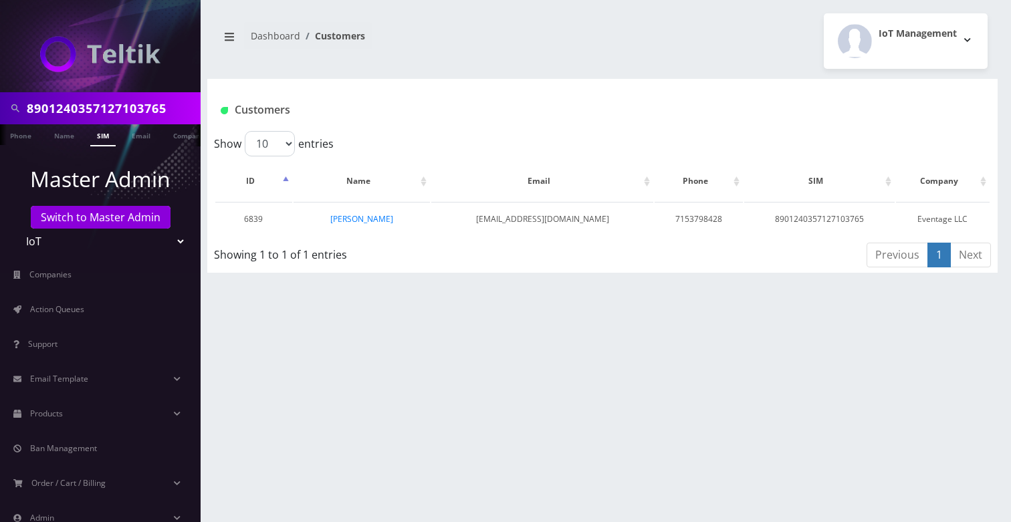
click at [357, 223] on link "[PERSON_NAME]" at bounding box center [361, 218] width 63 height 11
